Goal: Task Accomplishment & Management: Complete application form

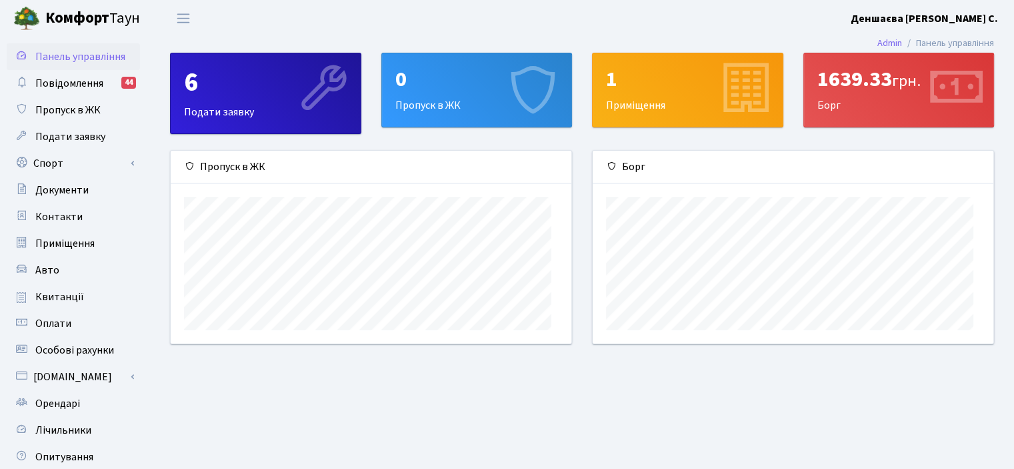
scroll to position [207, 400]
click at [83, 117] on span "Пропуск в ЖК" at bounding box center [67, 110] width 65 height 15
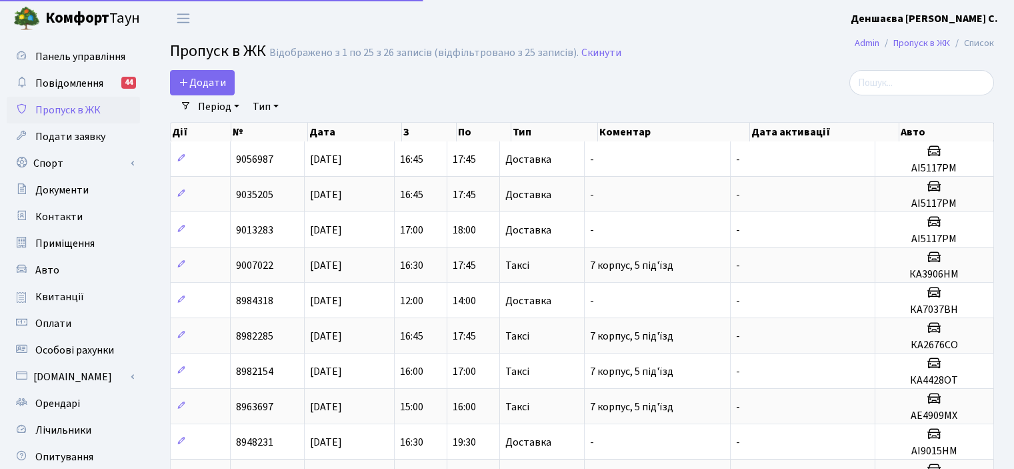
select select "25"
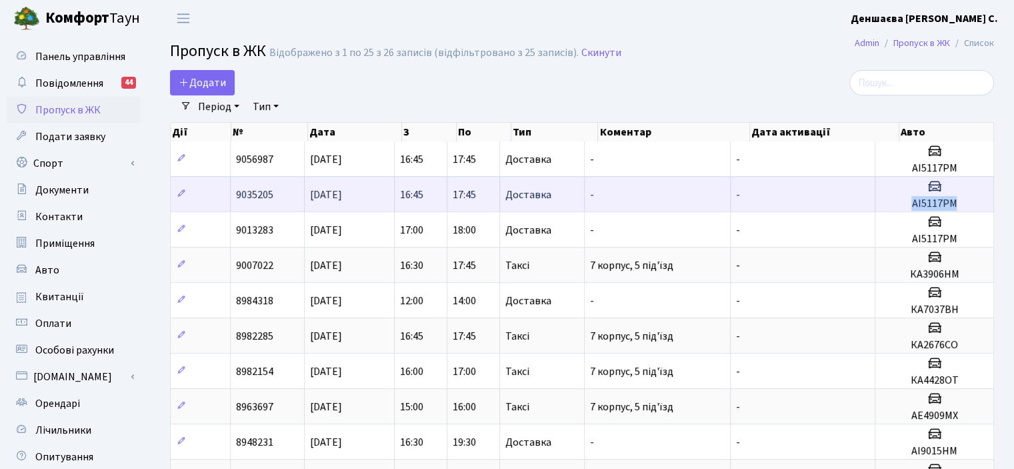
drag, startPoint x: 918, startPoint y: 242, endPoint x: 983, endPoint y: 240, distance: 65.4
click at [983, 210] on h5 "AI5117PM" at bounding box center [934, 203] width 107 height 13
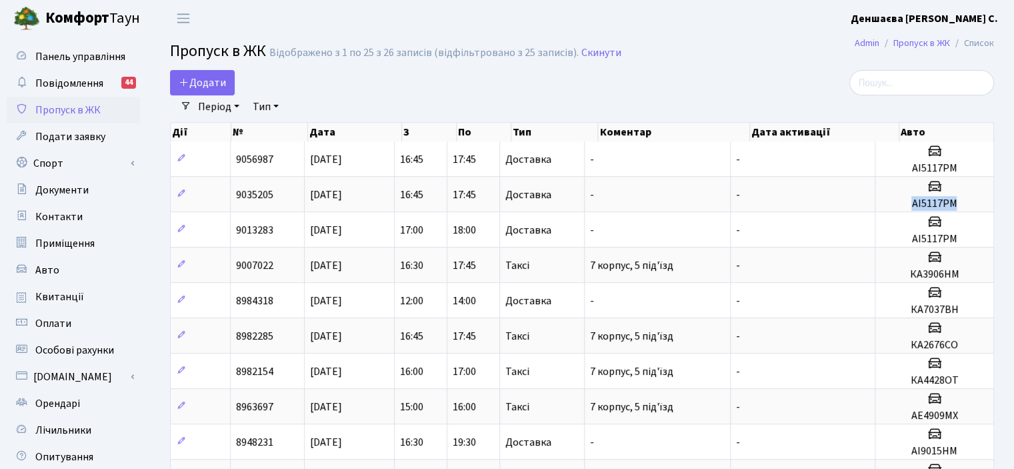
copy h5 "AI5117PM"
click at [205, 90] on span "Додати" at bounding box center [202, 82] width 47 height 15
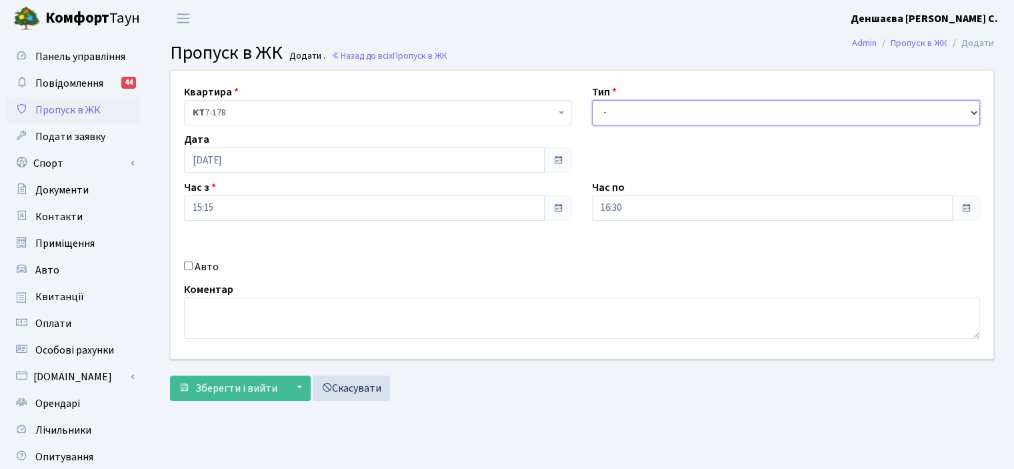
click at [618, 125] on select "- Доставка Таксі Гості Сервіс" at bounding box center [786, 112] width 388 height 25
select select "1"
click at [592, 115] on select "- Доставка Таксі Гості Сервіс" at bounding box center [786, 112] width 388 height 25
click at [193, 270] on input "Авто" at bounding box center [188, 265] width 9 height 9
checkbox input "true"
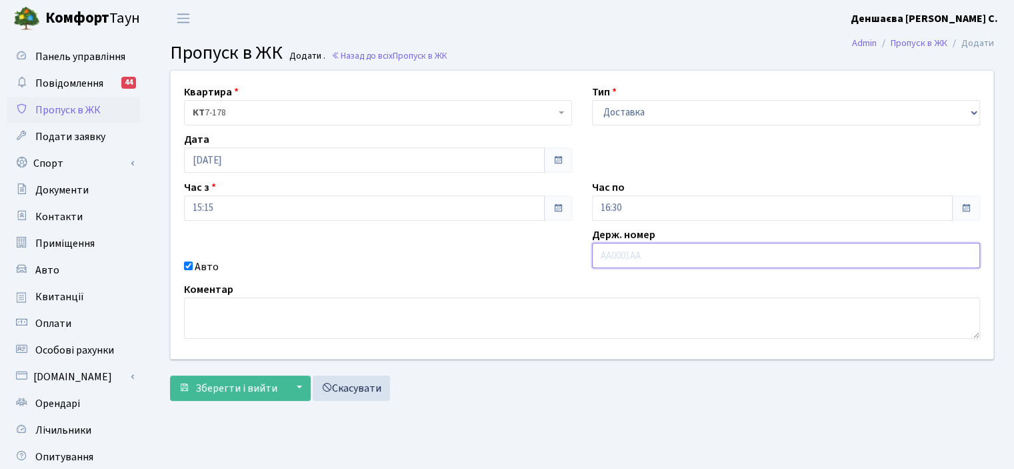
paste input "AI5117PM"
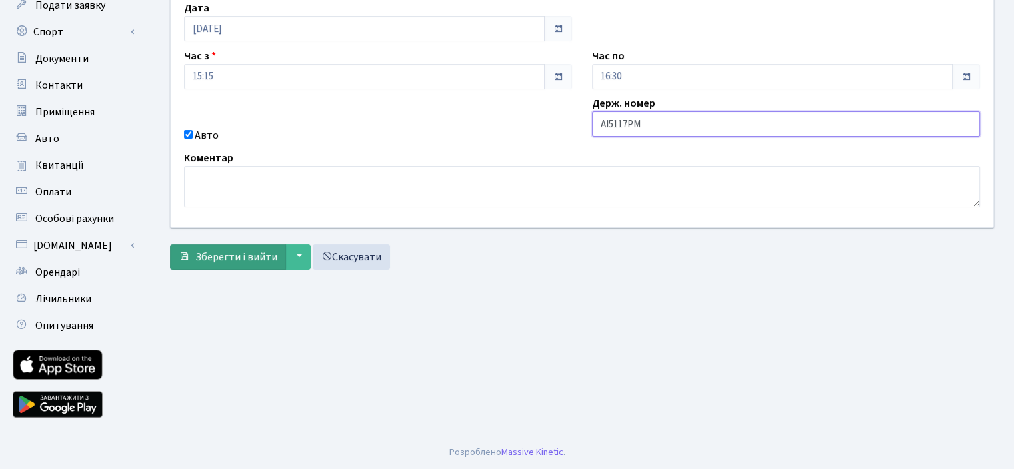
type input "AI5117PM"
click at [277, 264] on span "Зберегти і вийти" at bounding box center [236, 256] width 82 height 15
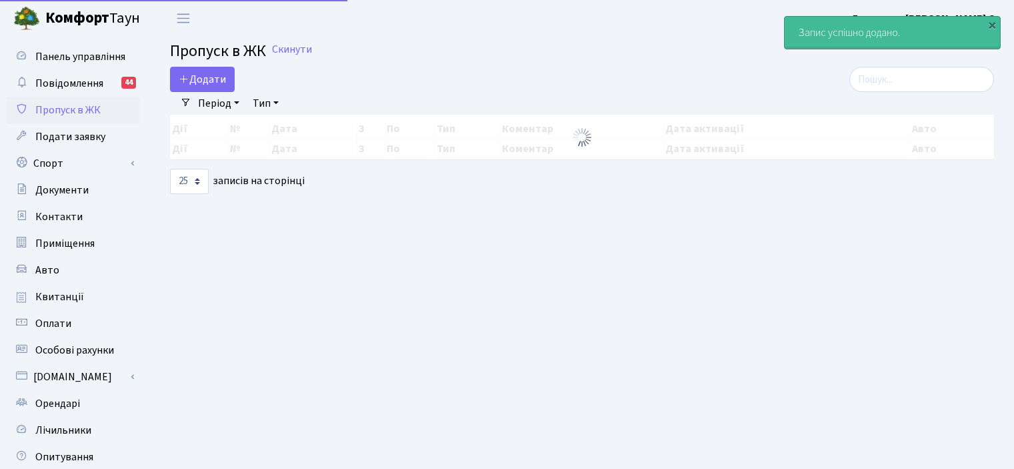
select select "25"
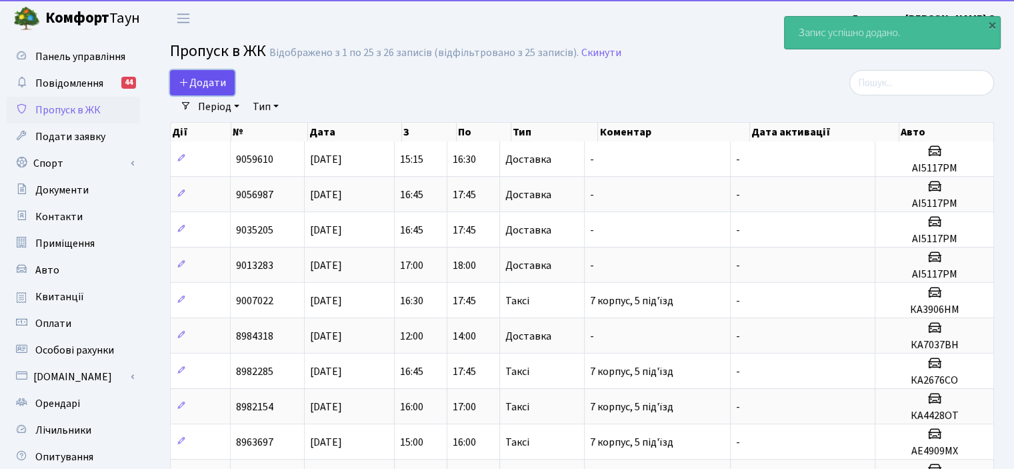
click at [211, 90] on span "Додати" at bounding box center [202, 82] width 47 height 15
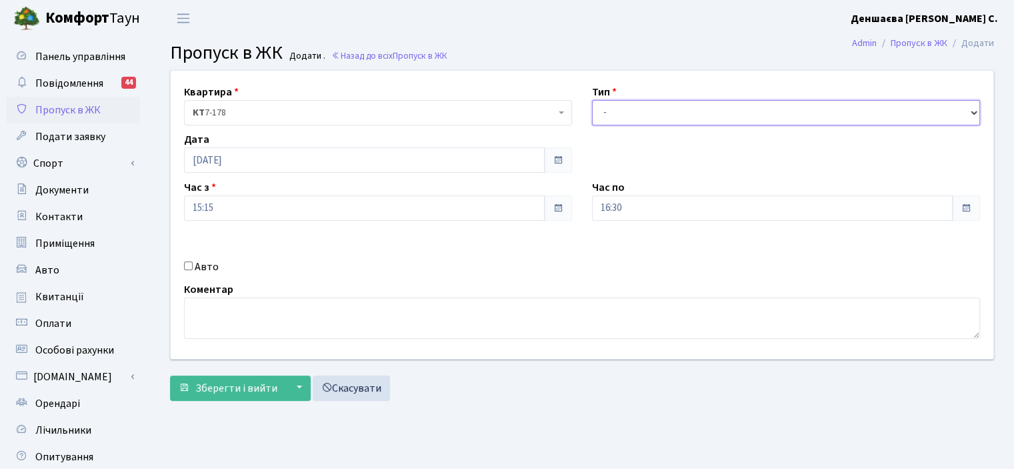
click at [640, 125] on select "- Доставка Таксі Гості Сервіс" at bounding box center [786, 112] width 388 height 25
select select "1"
click at [592, 115] on select "- Доставка Таксі Гості Сервіс" at bounding box center [786, 112] width 388 height 25
click at [337, 173] on input "[DATE]" at bounding box center [364, 159] width 361 height 25
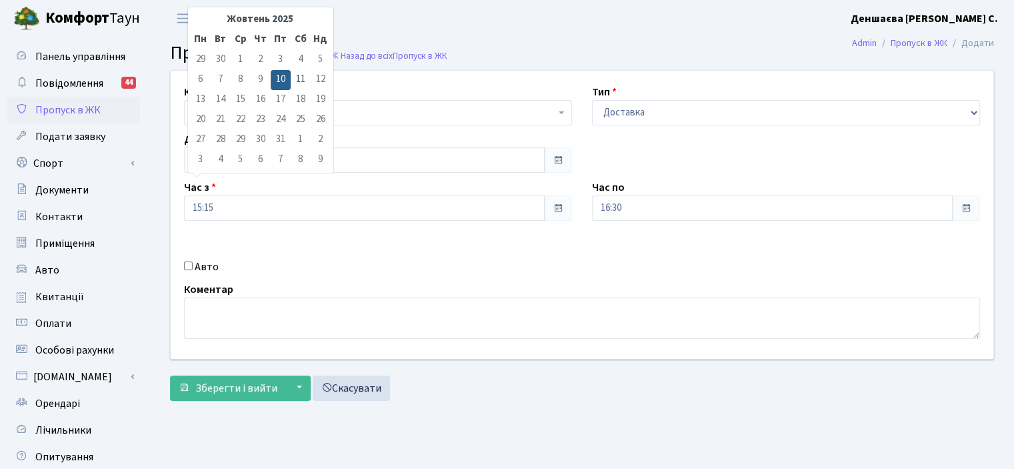
click at [198, 100] on td "13" at bounding box center [201, 100] width 20 height 20
click at [199, 100] on td "13" at bounding box center [201, 100] width 20 height 20
click at [207, 173] on input "[DATE]" at bounding box center [364, 159] width 361 height 25
drag, startPoint x: 208, startPoint y: 190, endPoint x: 189, endPoint y: 190, distance: 18.7
click at [190, 173] on input "[DATE]" at bounding box center [364, 159] width 361 height 25
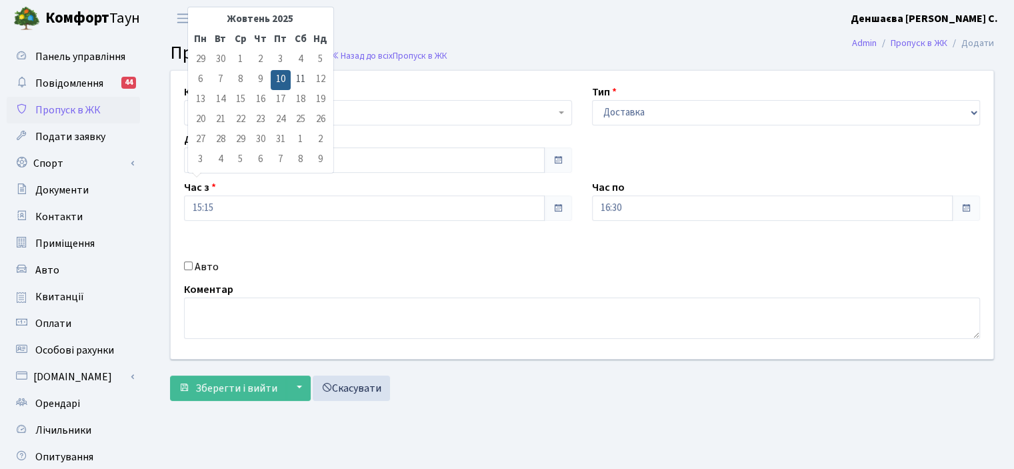
click at [339, 221] on div "Час з 15:15" at bounding box center [378, 199] width 408 height 41
drag, startPoint x: 232, startPoint y: 197, endPoint x: 107, endPoint y: 194, distance: 125.4
click at [109, 194] on div "Панель управління Повідомлення 44 Пропуск в ЖК Подати заявку Спорт Бронювання С…" at bounding box center [507, 302] width 1014 height 530
click at [423, 39] on main "Admin Пропуск в ЖК Додати Пропуск в ЖК Додати . Назад до всіх Пропуск в ЖК Квар…" at bounding box center [582, 302] width 864 height 530
